Goal: Information Seeking & Learning: Learn about a topic

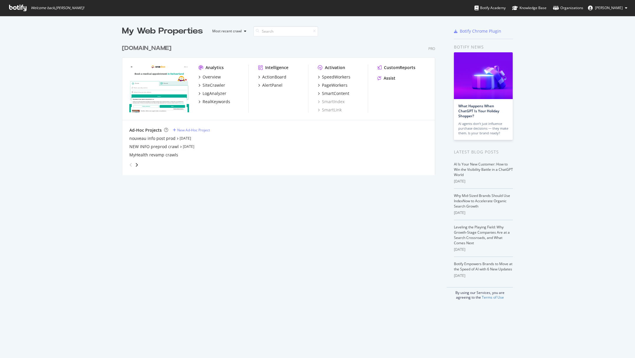
scroll to position [358, 635]
click at [163, 137] on div "nouveau info post prod" at bounding box center [152, 138] width 46 height 6
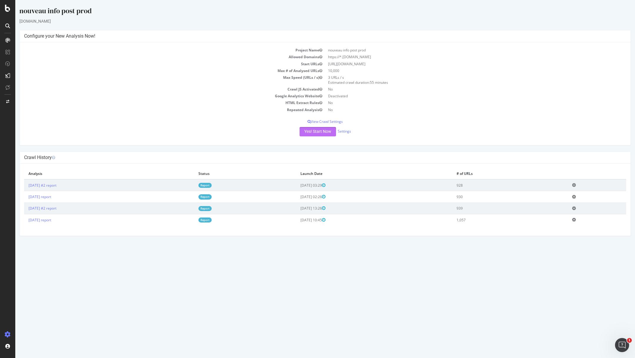
click at [315, 130] on button "Yes! Start Now" at bounding box center [317, 131] width 36 height 9
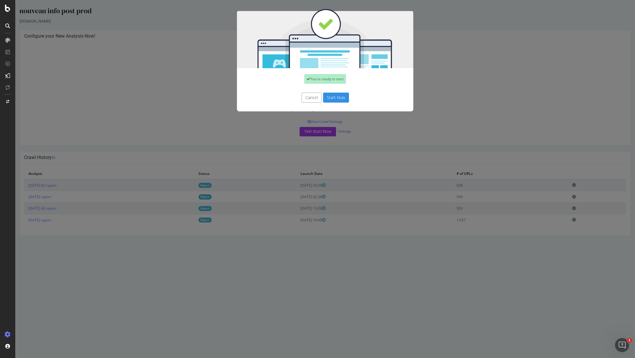
click at [334, 98] on button "Start Now" at bounding box center [336, 98] width 26 height 10
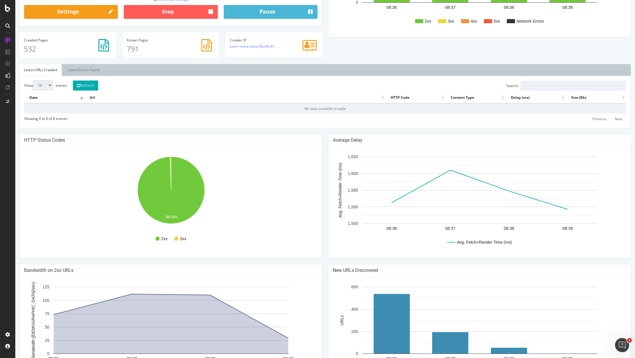
scroll to position [138, 0]
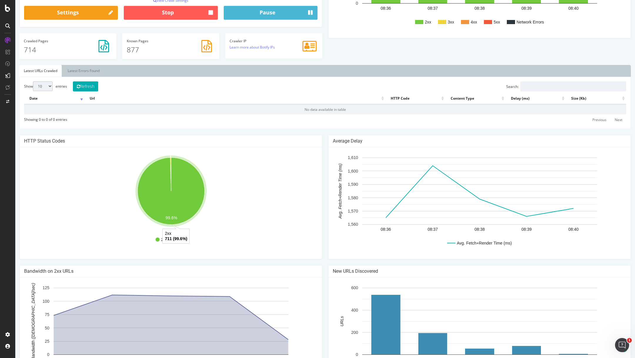
click at [171, 160] on icon "A chart." at bounding box center [170, 190] width 67 height 67
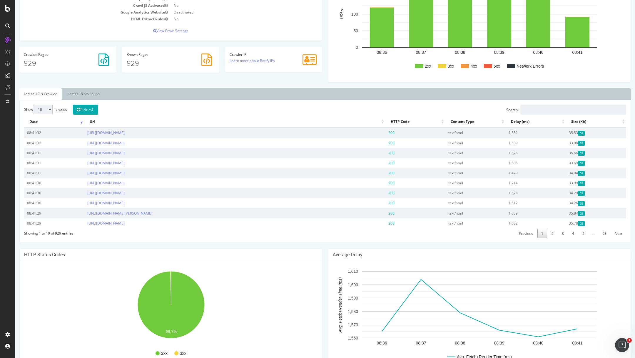
scroll to position [264, 0]
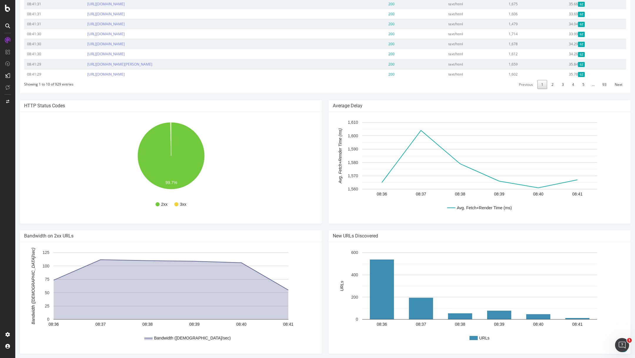
click at [331, 96] on div "nouveau info post prod info.onedoc.ch Last step: Botify report generation We’re…" at bounding box center [324, 51] width 619 height 618
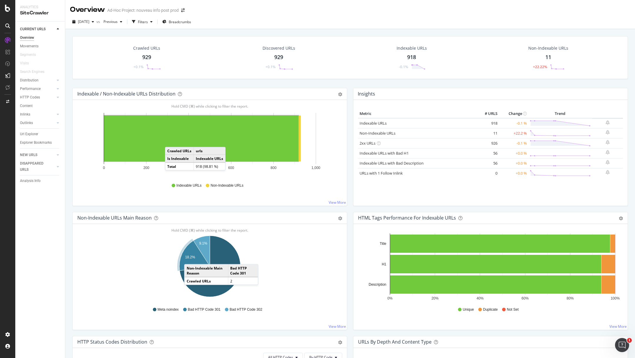
click at [190, 258] on text "18.2%" at bounding box center [190, 257] width 10 height 4
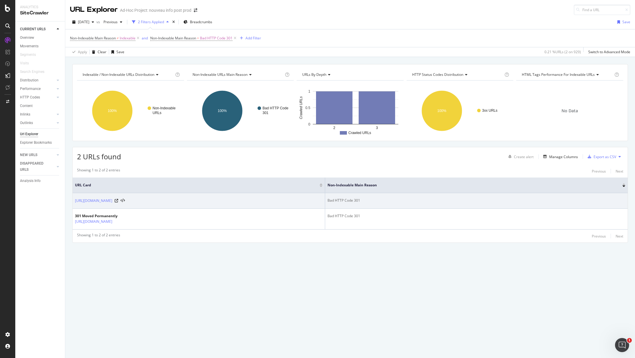
drag, startPoint x: 136, startPoint y: 199, endPoint x: 74, endPoint y: 198, distance: 61.4
click at [74, 198] on td "https://info.onedoc.ch/en/connector/" at bounding box center [199, 201] width 252 height 16
copy link "https://info.onedoc.ch/en/connector/"
click at [112, 201] on link "https://info.onedoc.ch/en/connector/" at bounding box center [93, 201] width 37 height 6
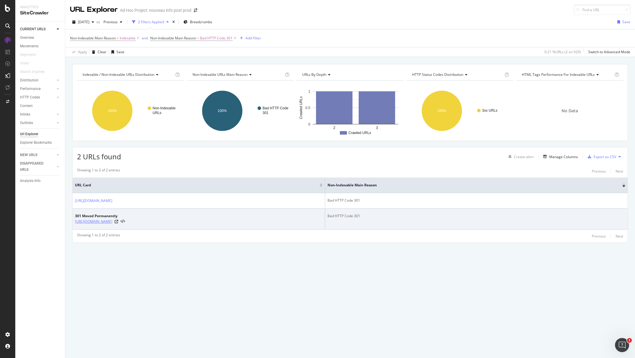
click at [112, 220] on link "[URL][DOMAIN_NAME]" at bounding box center [93, 222] width 37 height 6
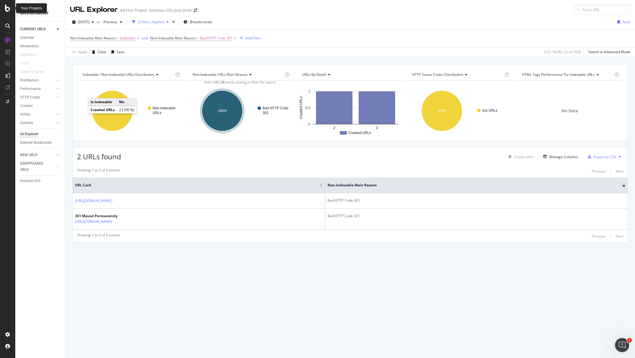
click at [10, 8] on icon at bounding box center [7, 8] width 5 height 7
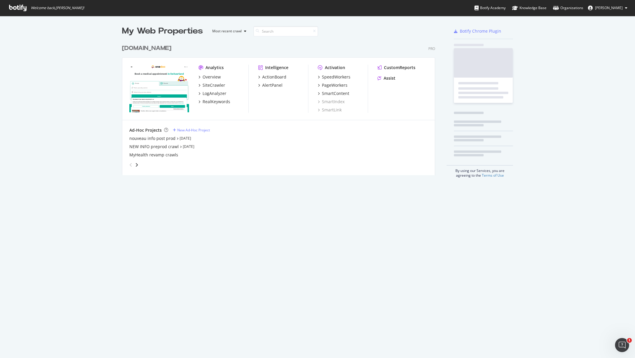
scroll to position [358, 635]
click at [159, 139] on div "nouveau info post prod" at bounding box center [152, 138] width 46 height 6
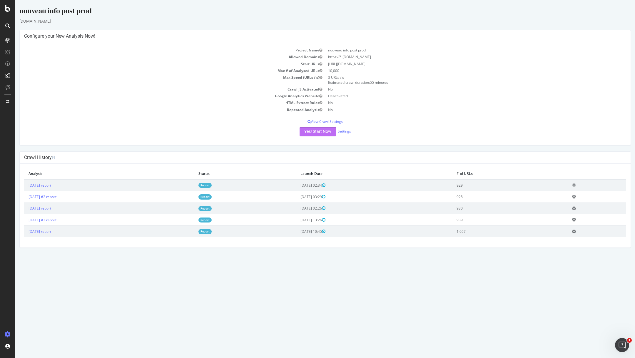
click at [322, 133] on button "Yes! Start Now" at bounding box center [317, 131] width 36 height 9
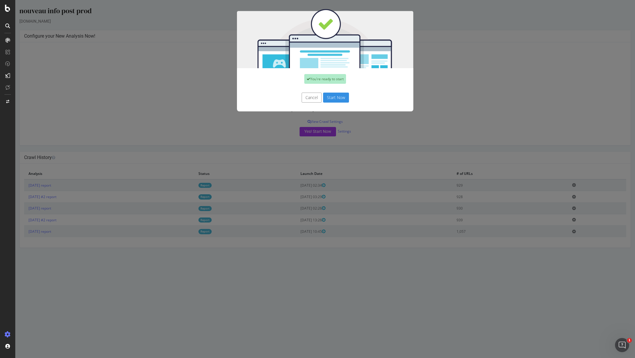
click at [336, 104] on div "Cancel Start Now" at bounding box center [325, 101] width 176 height 22
click at [336, 102] on div "Cancel Start Now" at bounding box center [324, 98] width 167 height 10
click at [336, 98] on button "Start Now" at bounding box center [336, 98] width 26 height 10
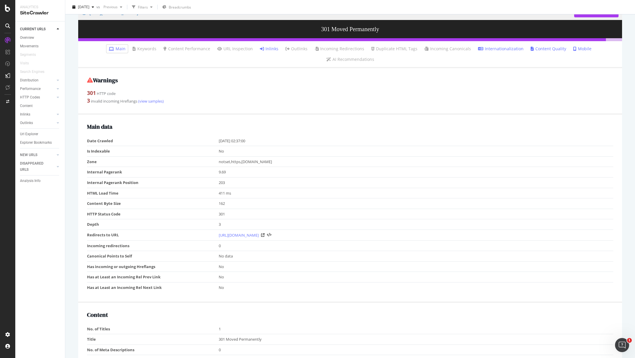
scroll to position [58, 0]
click at [152, 98] on link "(view samples)" at bounding box center [150, 100] width 26 height 5
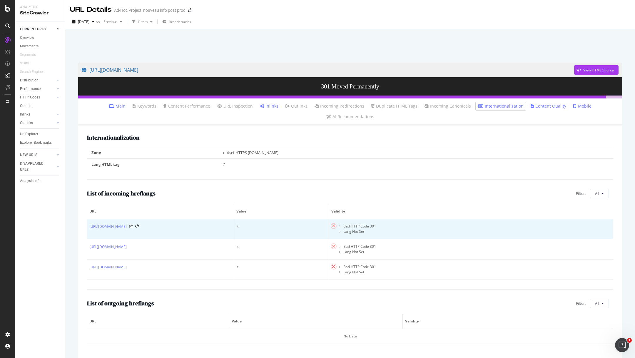
scroll to position [21, 0]
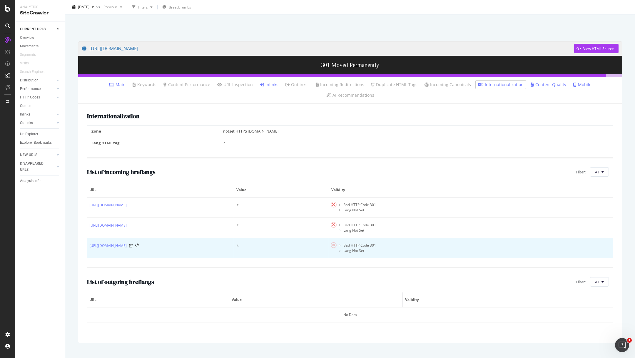
click at [192, 242] on td "[URL][DOMAIN_NAME]" at bounding box center [160, 248] width 147 height 20
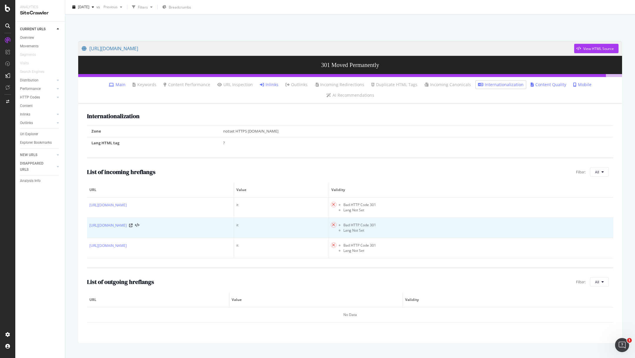
click at [139, 223] on div at bounding box center [134, 225] width 10 height 4
click at [133, 224] on icon at bounding box center [131, 226] width 4 height 4
